Goal: Check status: Check status

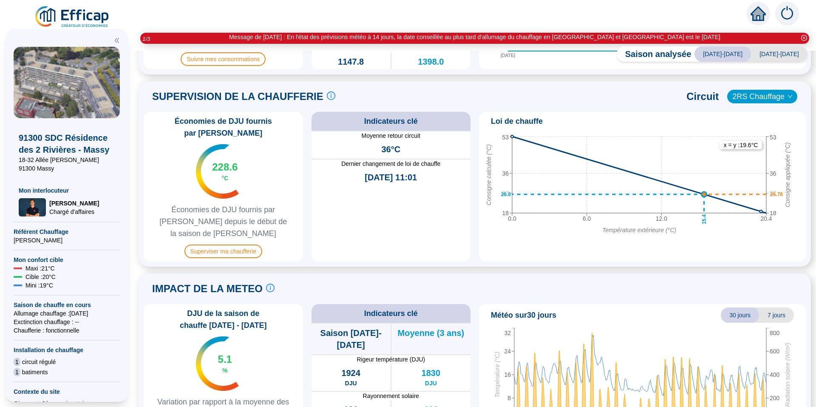
scroll to position [404, 0]
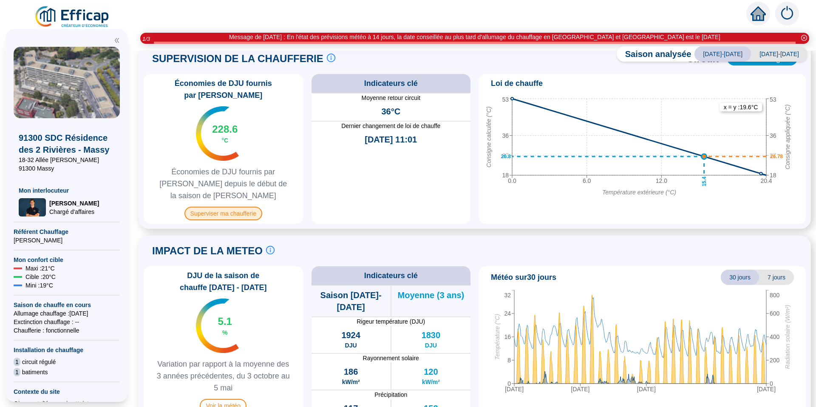
click at [249, 206] on span "Superviser ma chaufferie" at bounding box center [223, 213] width 78 height 14
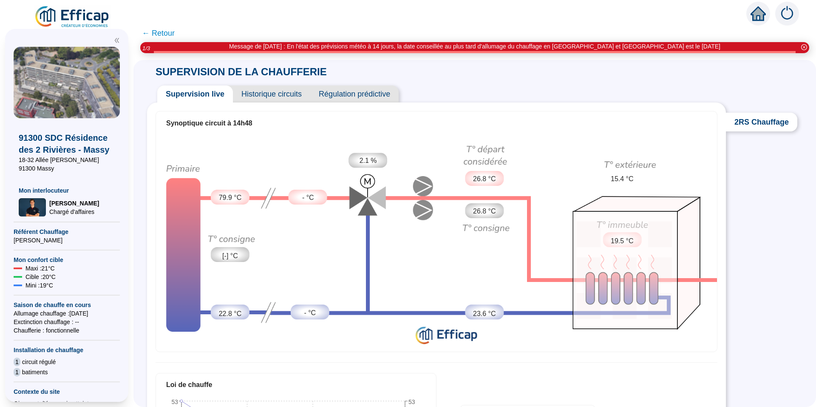
click at [169, 31] on span "← Retour" at bounding box center [158, 33] width 33 height 12
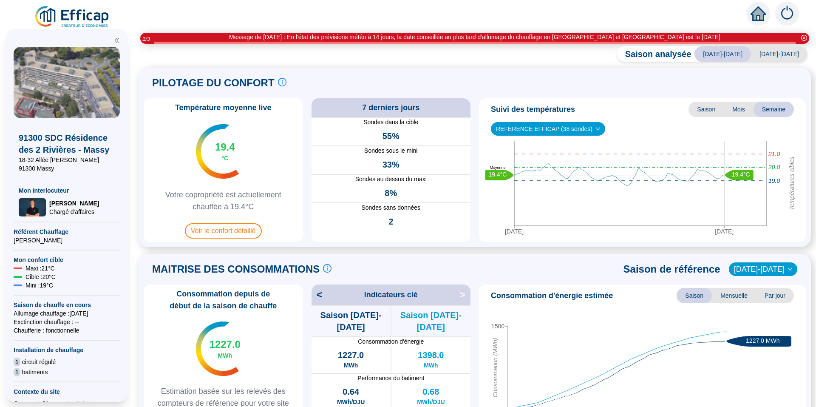
scroll to position [127, 0]
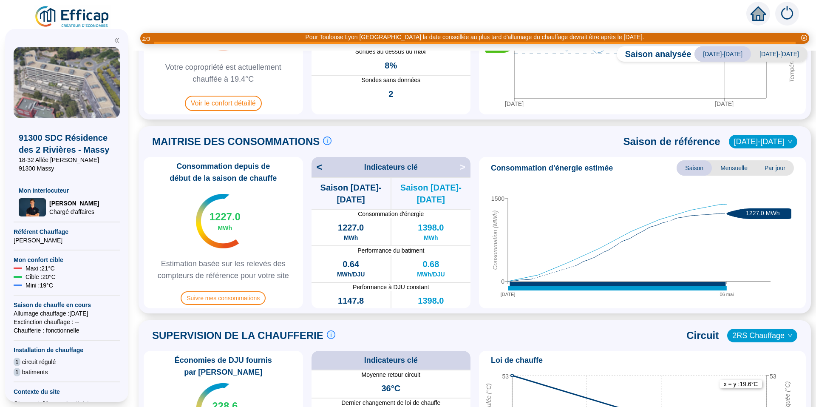
click at [322, 167] on span "<" at bounding box center [316, 167] width 11 height 14
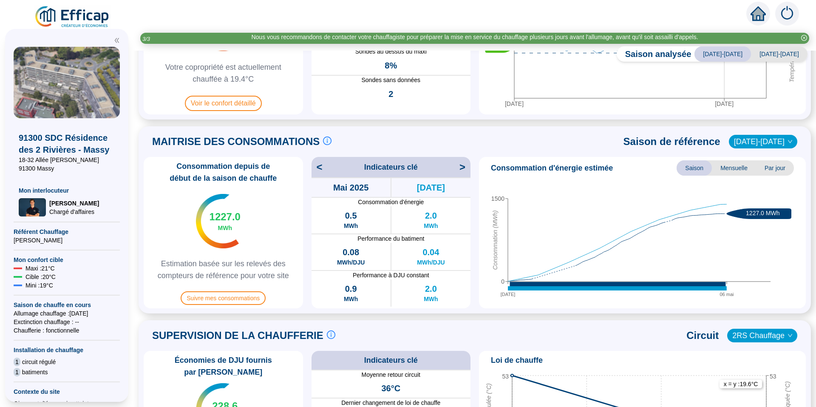
click at [461, 170] on span ">" at bounding box center [464, 167] width 11 height 14
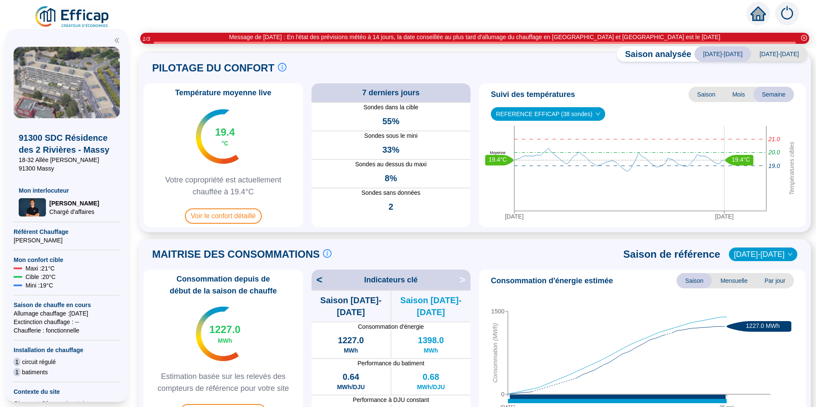
scroll to position [0, 0]
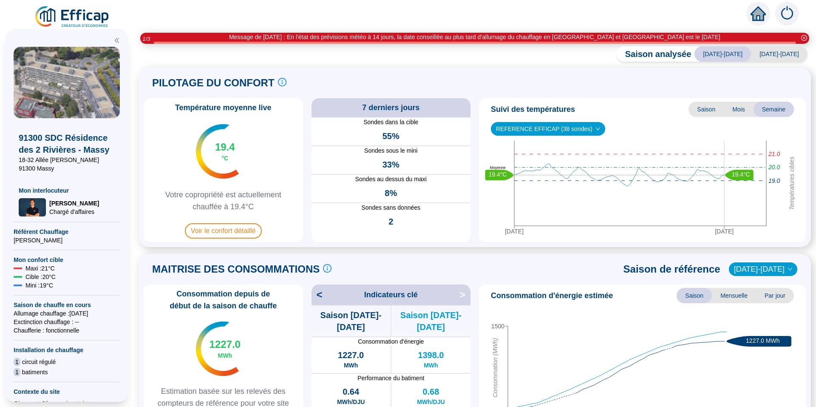
click at [777, 50] on span "[DATE]-[DATE]" at bounding box center [779, 53] width 57 height 15
